Goal: Navigation & Orientation: Go to known website

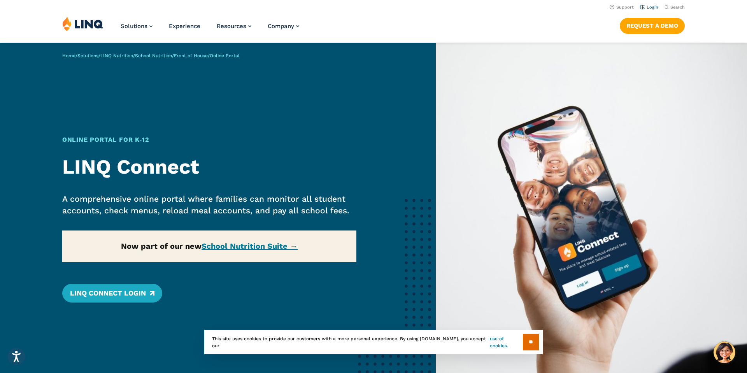
click at [649, 8] on link "Login" at bounding box center [649, 7] width 18 height 5
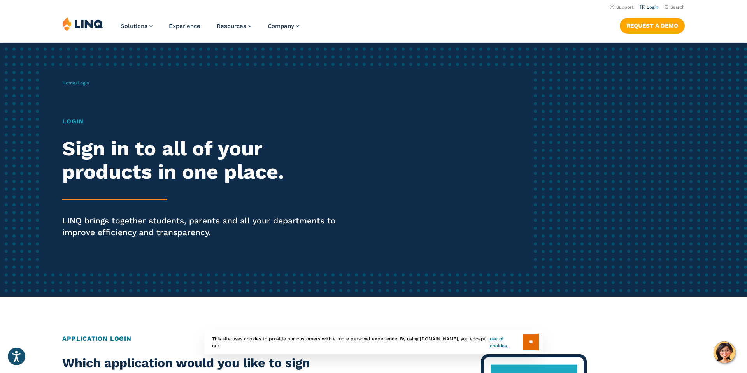
click at [647, 7] on link "Login" at bounding box center [649, 7] width 18 height 5
